Goal: Check status: Check status

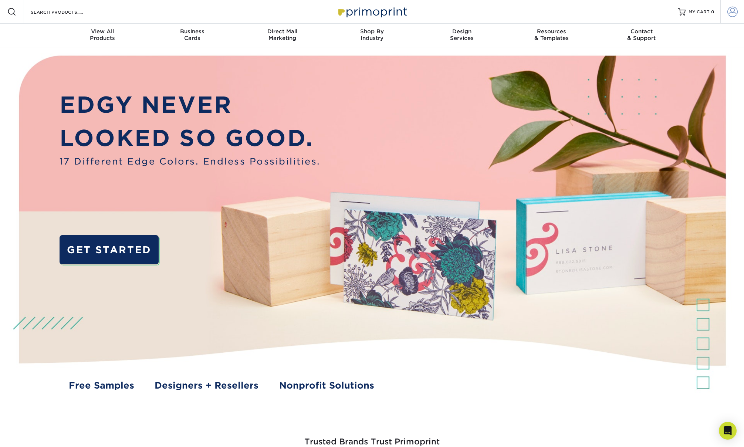
click at [732, 12] on span at bounding box center [732, 12] width 10 height 10
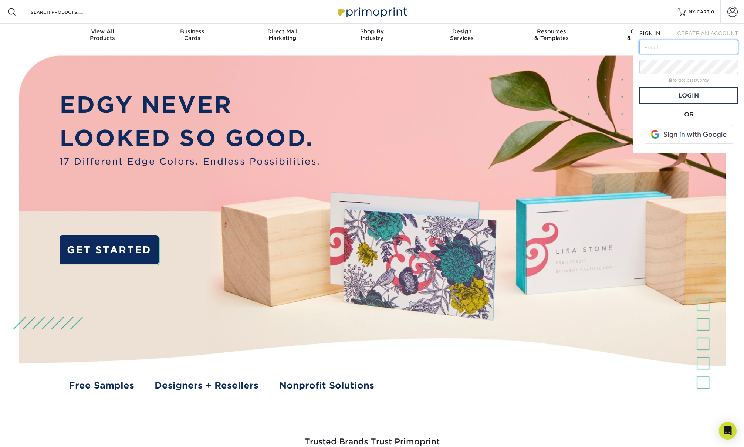
type input "brian.day@gmail.com"
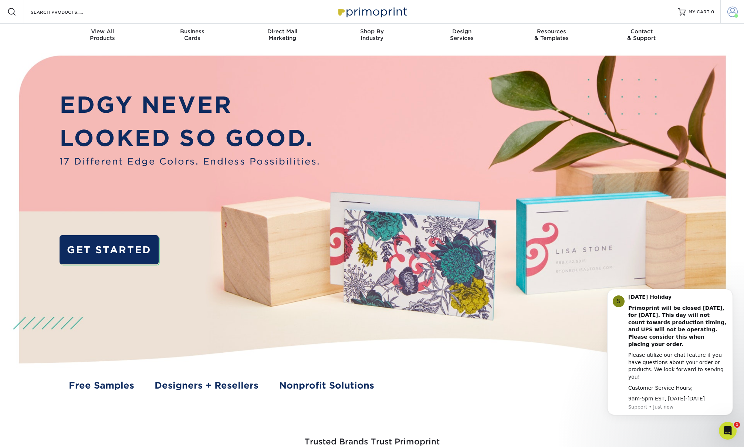
click at [725, 12] on link "Account" at bounding box center [732, 12] width 24 height 24
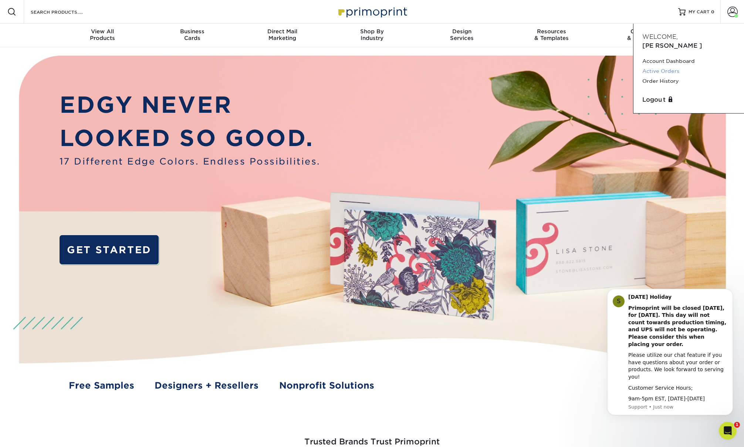
click at [662, 66] on link "Active Orders" at bounding box center [688, 71] width 93 height 10
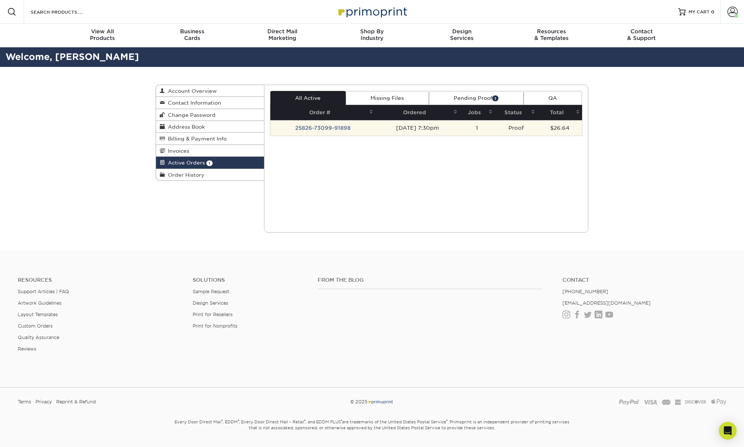
click at [323, 127] on td "25826-73099-91898" at bounding box center [322, 128] width 105 height 16
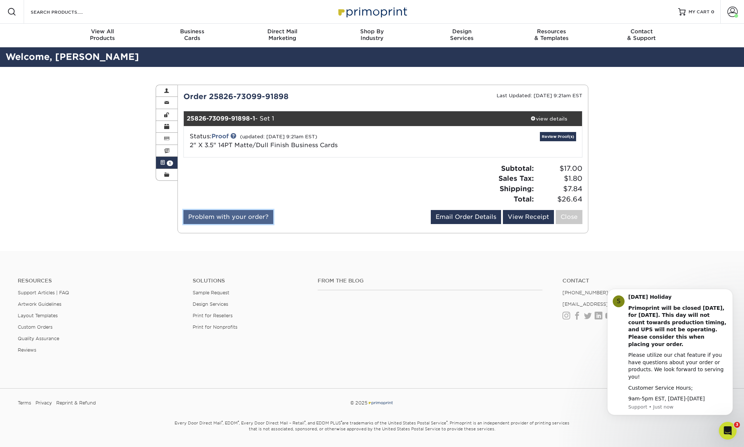
click at [254, 214] on link "Problem with your order?" at bounding box center [228, 217] width 90 height 14
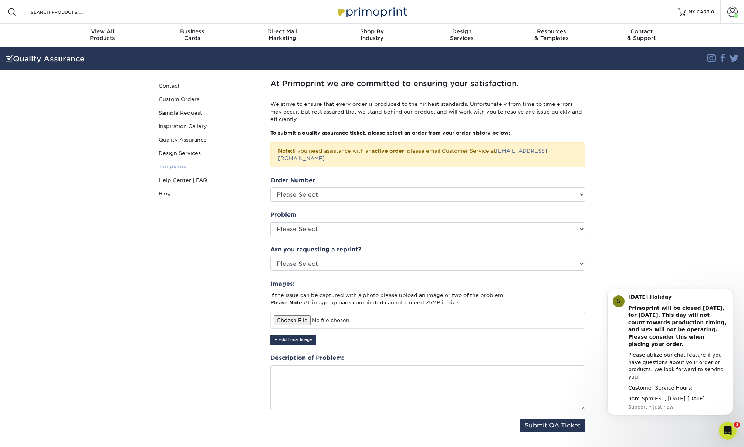
click at [251, 160] on link "Templates" at bounding box center [206, 166] width 100 height 13
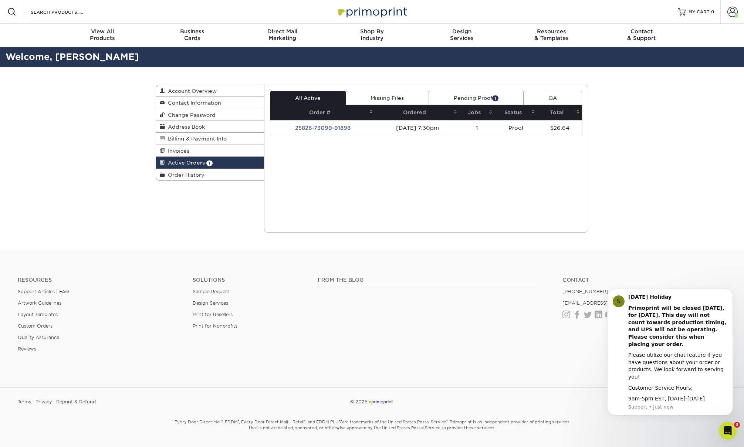
click at [485, 104] on link "Pending Proof 1" at bounding box center [476, 98] width 95 height 14
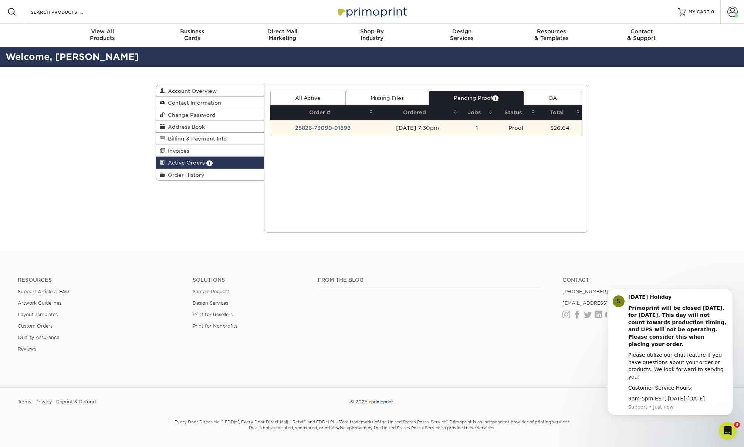
click at [350, 128] on td "25826-73099-91898" at bounding box center [322, 128] width 105 height 16
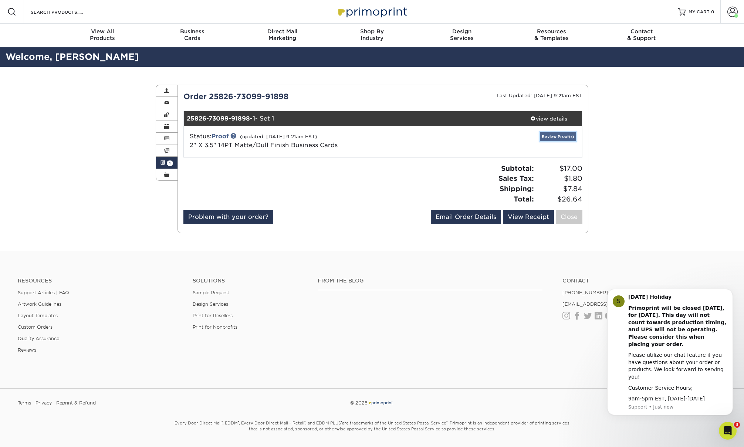
click at [556, 135] on link "Review Proof(s)" at bounding box center [558, 136] width 36 height 9
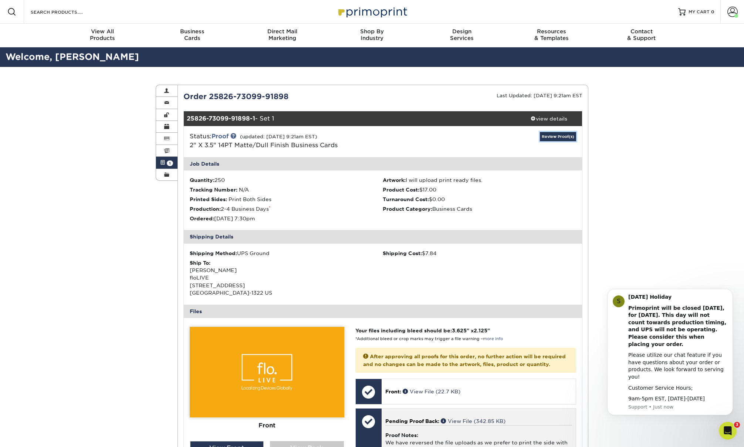
scroll to position [221, 0]
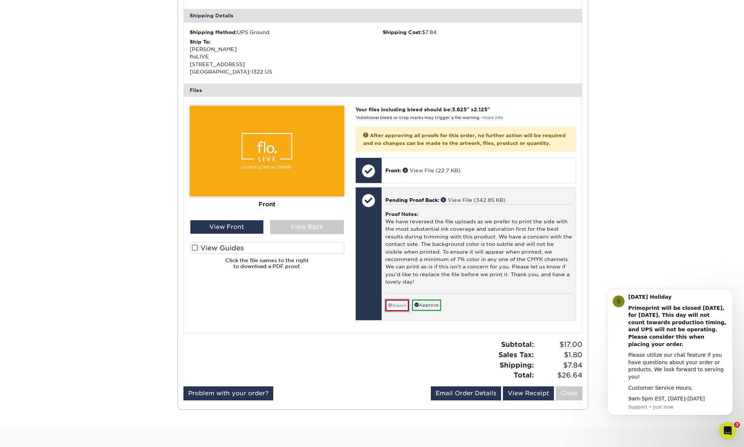
click at [398, 306] on link "Reject" at bounding box center [397, 306] width 24 height 12
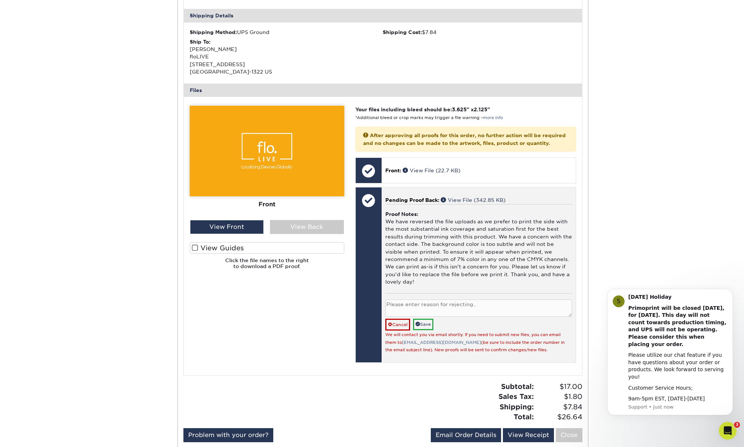
click at [402, 306] on textarea at bounding box center [478, 308] width 187 height 17
type textarea "I don't want any issues with the business cards, so please just cancel the orde…"
click at [424, 328] on link "Save" at bounding box center [423, 324] width 20 height 11
